Goal: Task Accomplishment & Management: Complete application form

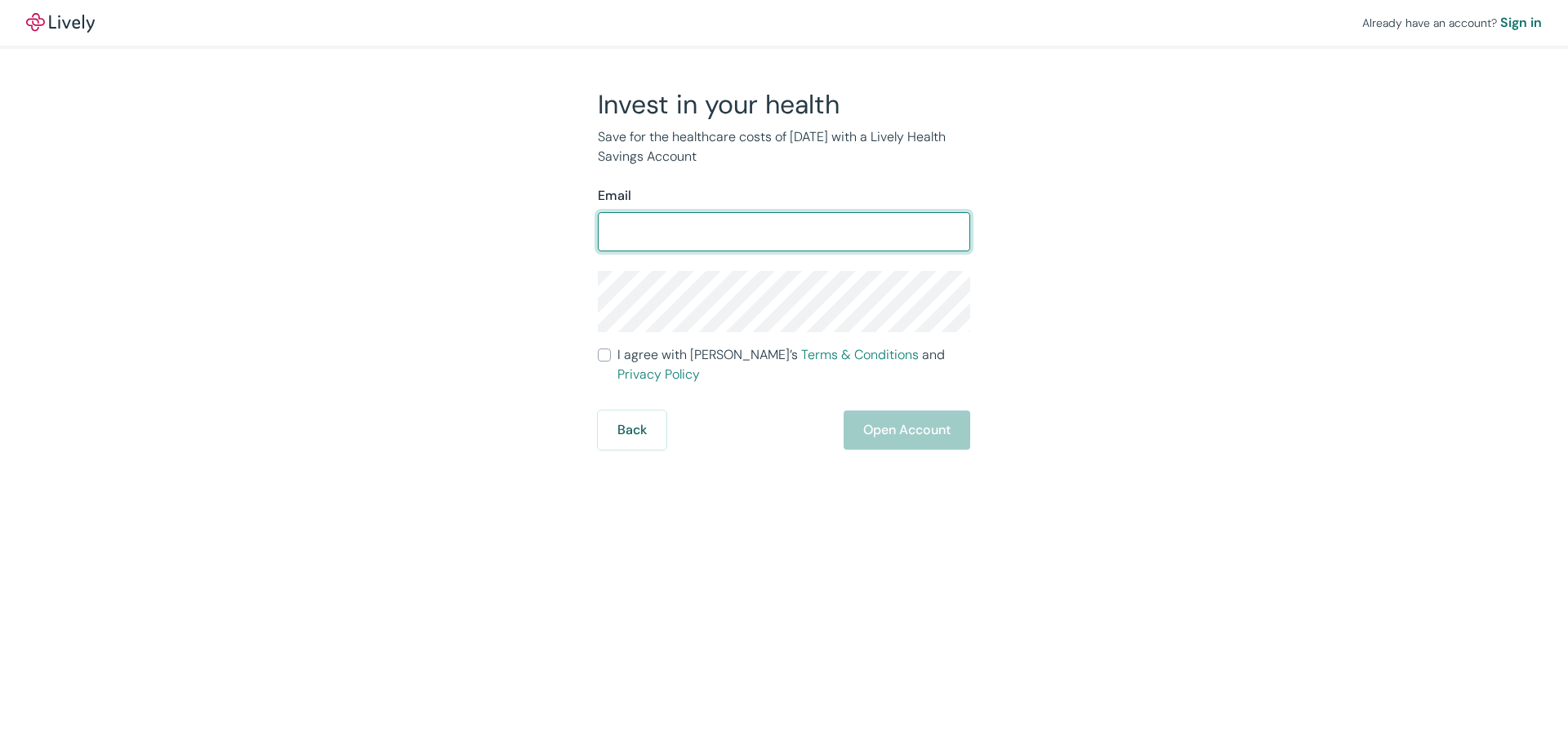
click at [1209, 179] on div "Already have an account? Sign in Invest in your health Save for the healthcare …" at bounding box center [784, 225] width 1568 height 450
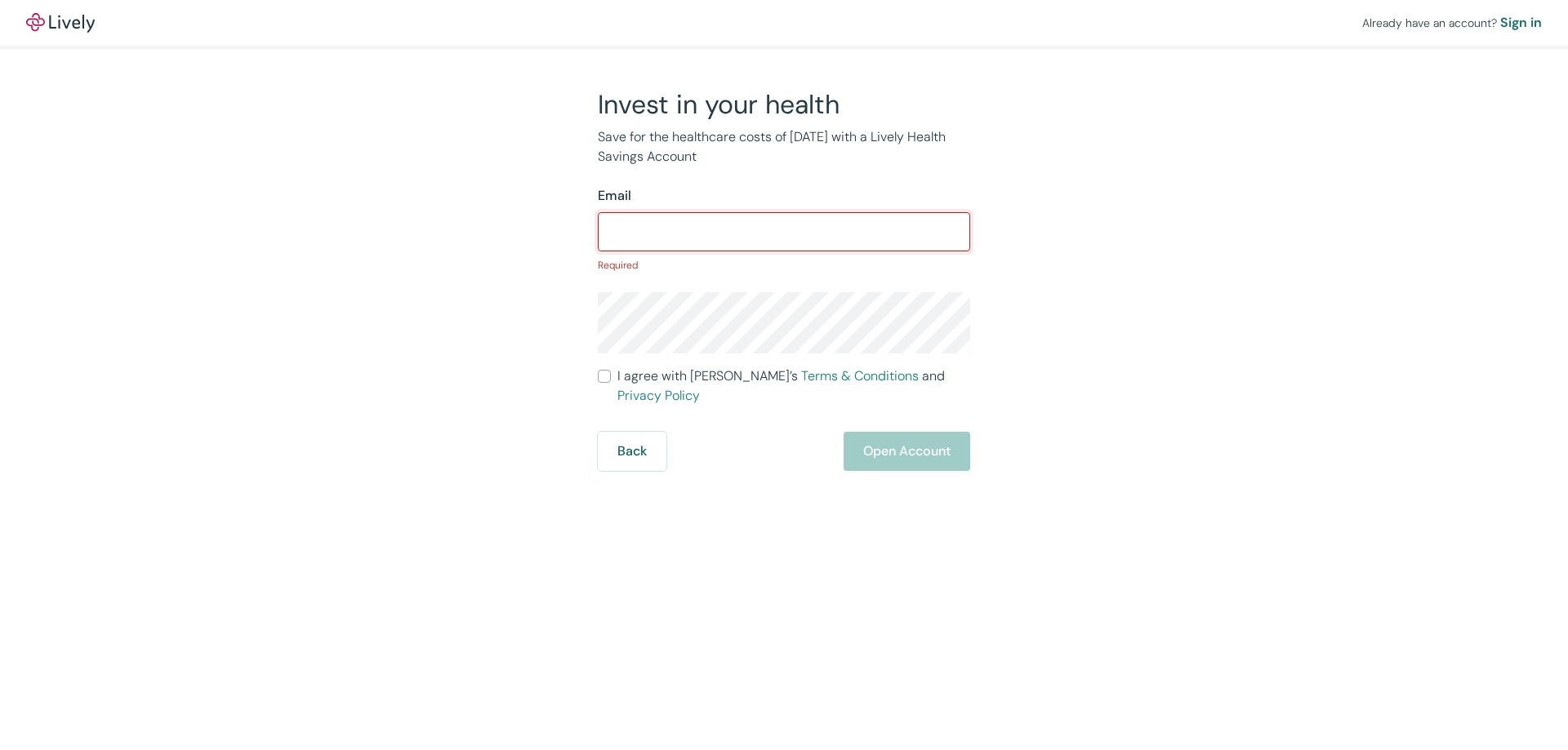
click at [848, 222] on input "Email" at bounding box center [784, 231] width 373 height 32
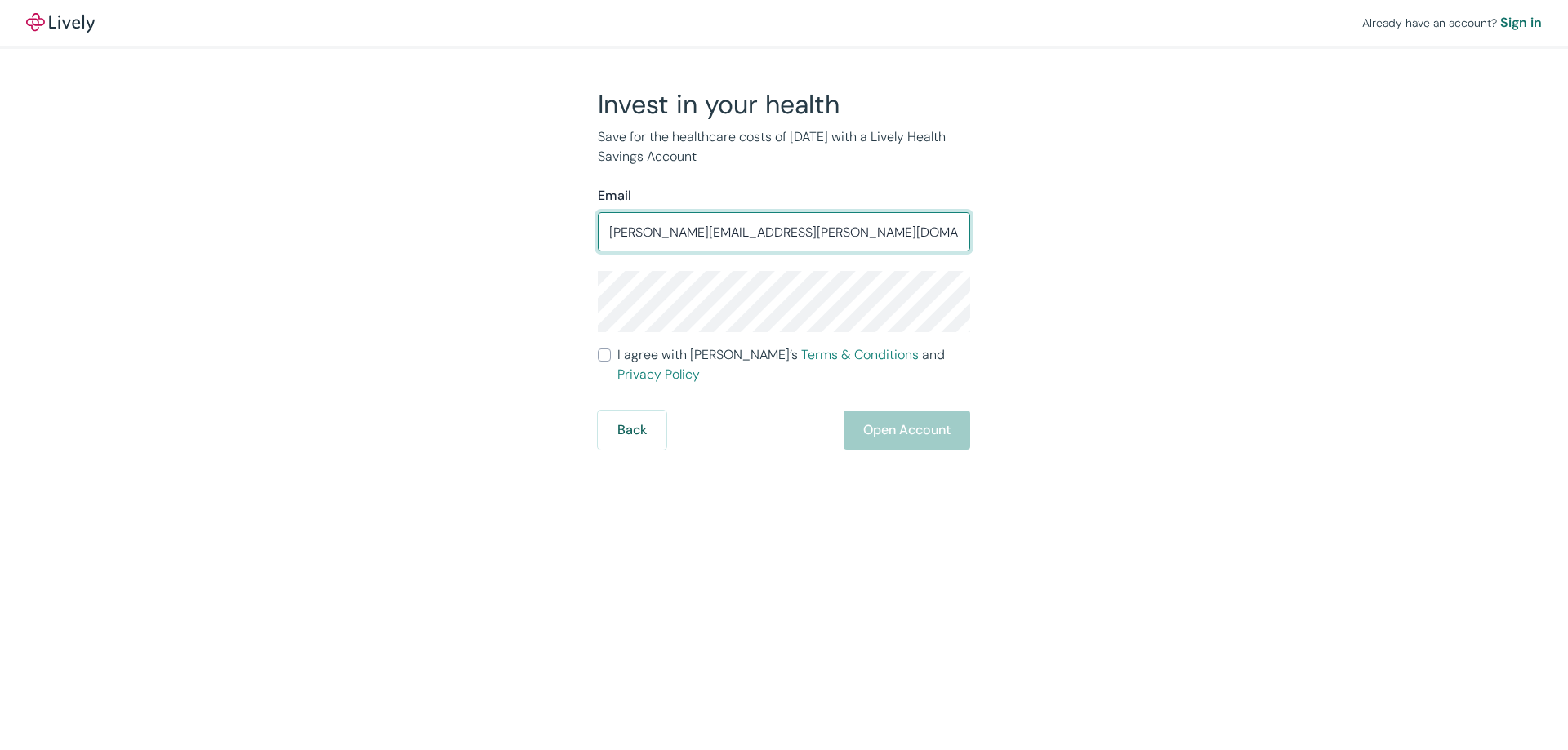
type input "scott@woodnorth.co"
type input "[PERSON_NAME][EMAIL_ADDRESS][PERSON_NAME][DOMAIN_NAME]"
click at [603, 362] on input "I agree with Lively’s Terms & Conditions and Privacy Policy" at bounding box center [604, 355] width 13 height 13
checkbox input "true"
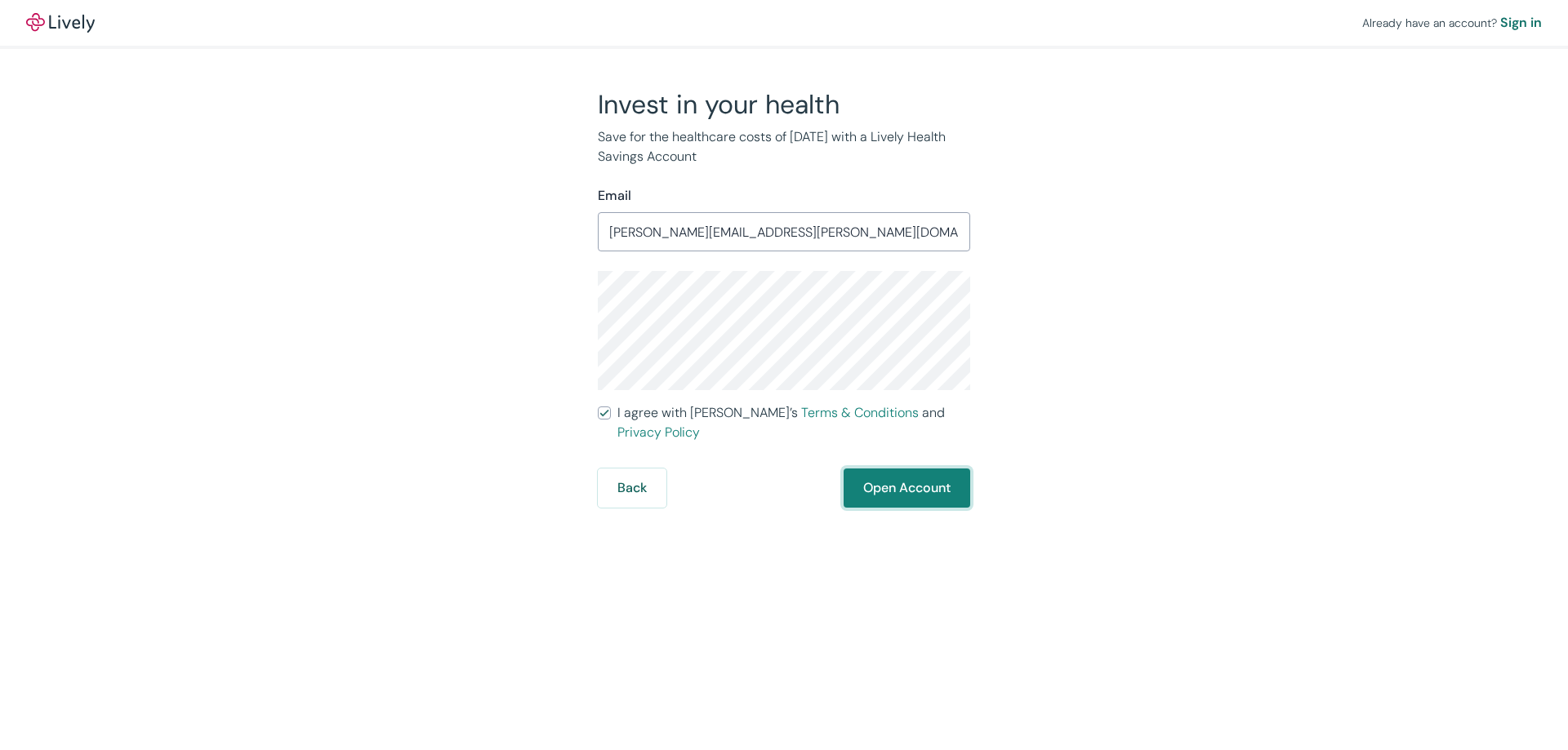
click at [861, 469] on button "Open Account" at bounding box center [906, 488] width 126 height 39
